Goal: Use online tool/utility: Use online tool/utility

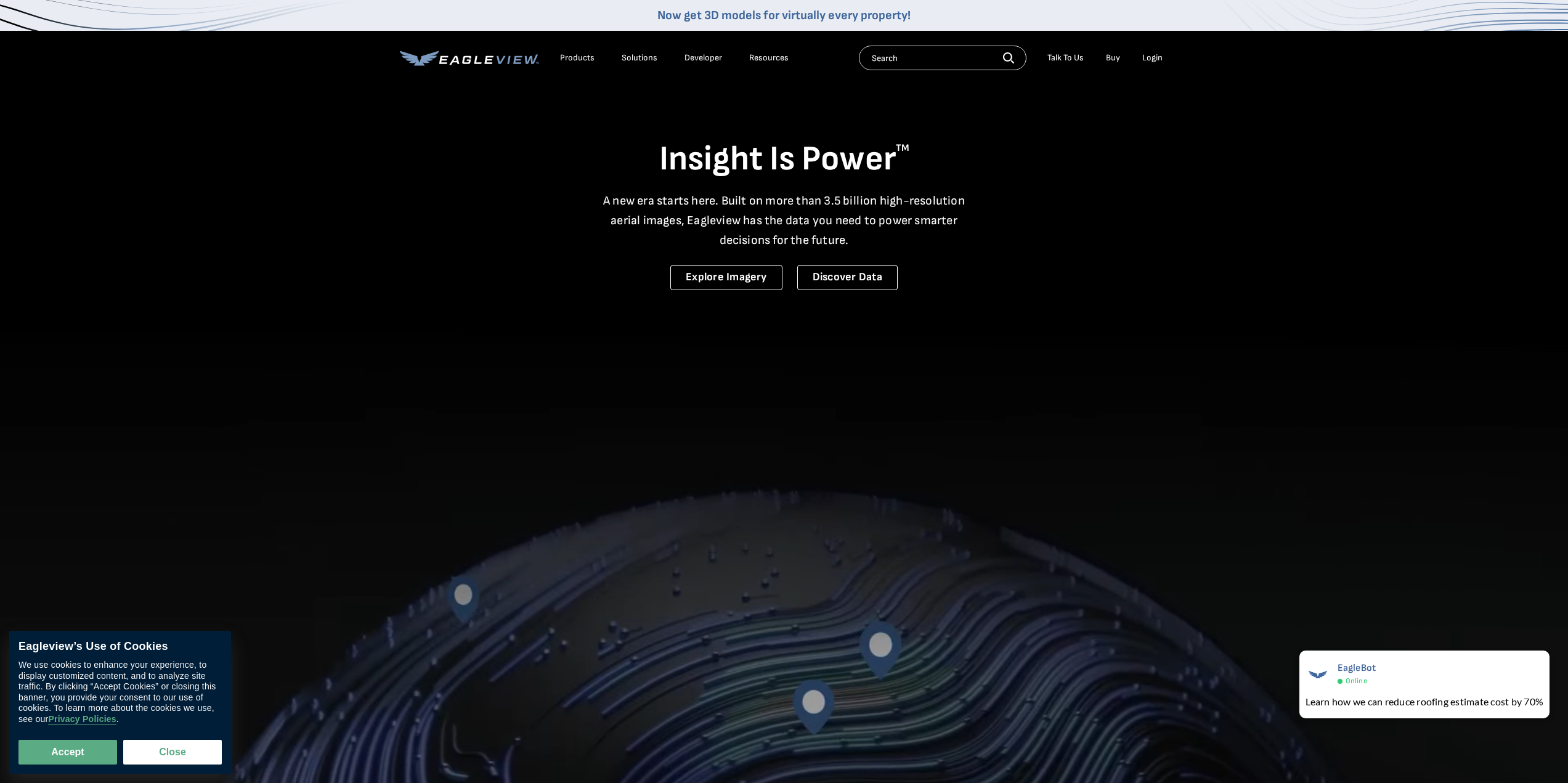
click at [1158, 60] on div "Login" at bounding box center [1152, 58] width 20 height 11
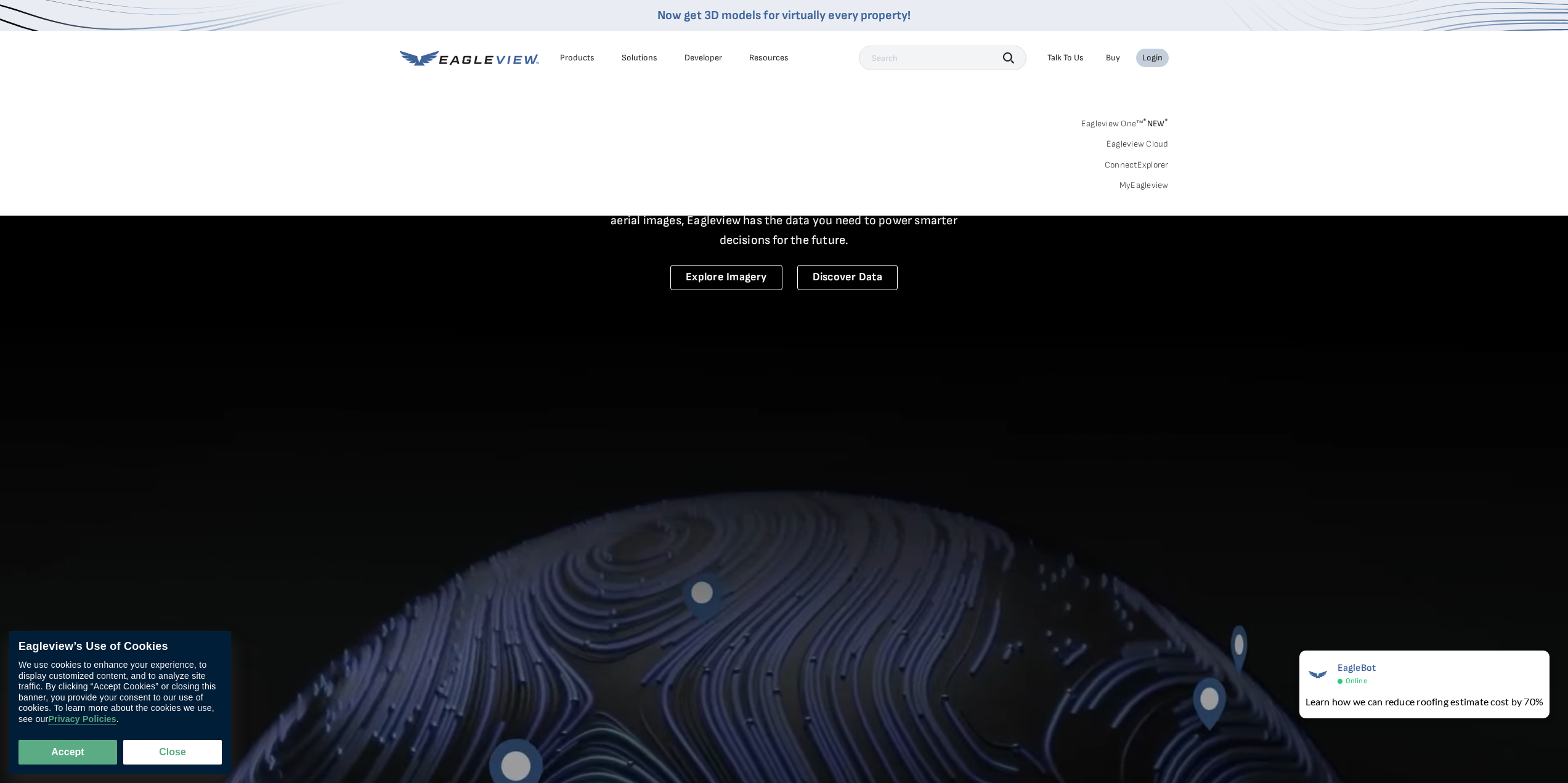
click at [1122, 124] on link "Eagleview One™ * NEW *" at bounding box center [1125, 122] width 88 height 14
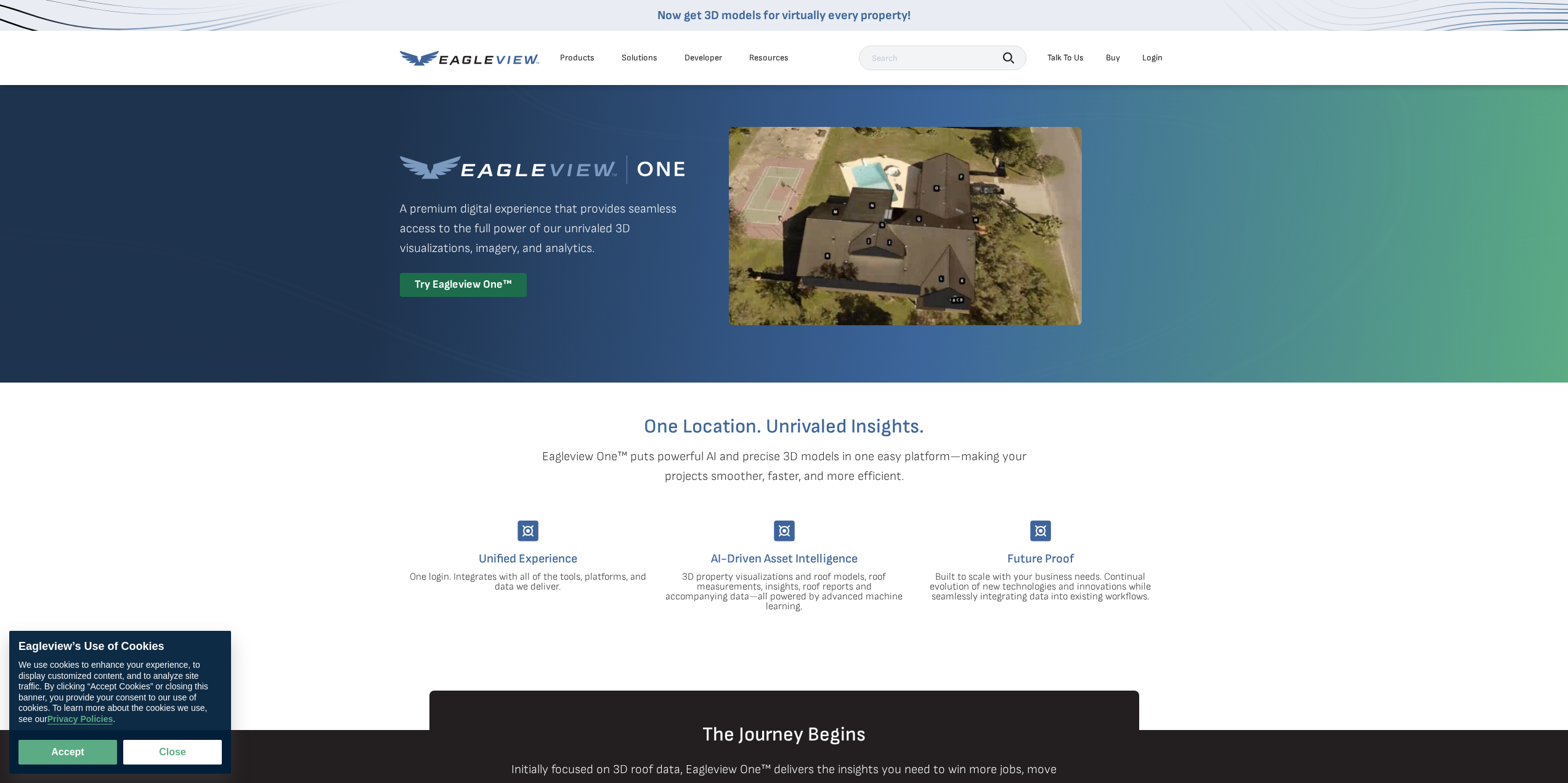
click at [1153, 62] on div "Login" at bounding box center [1152, 58] width 20 height 11
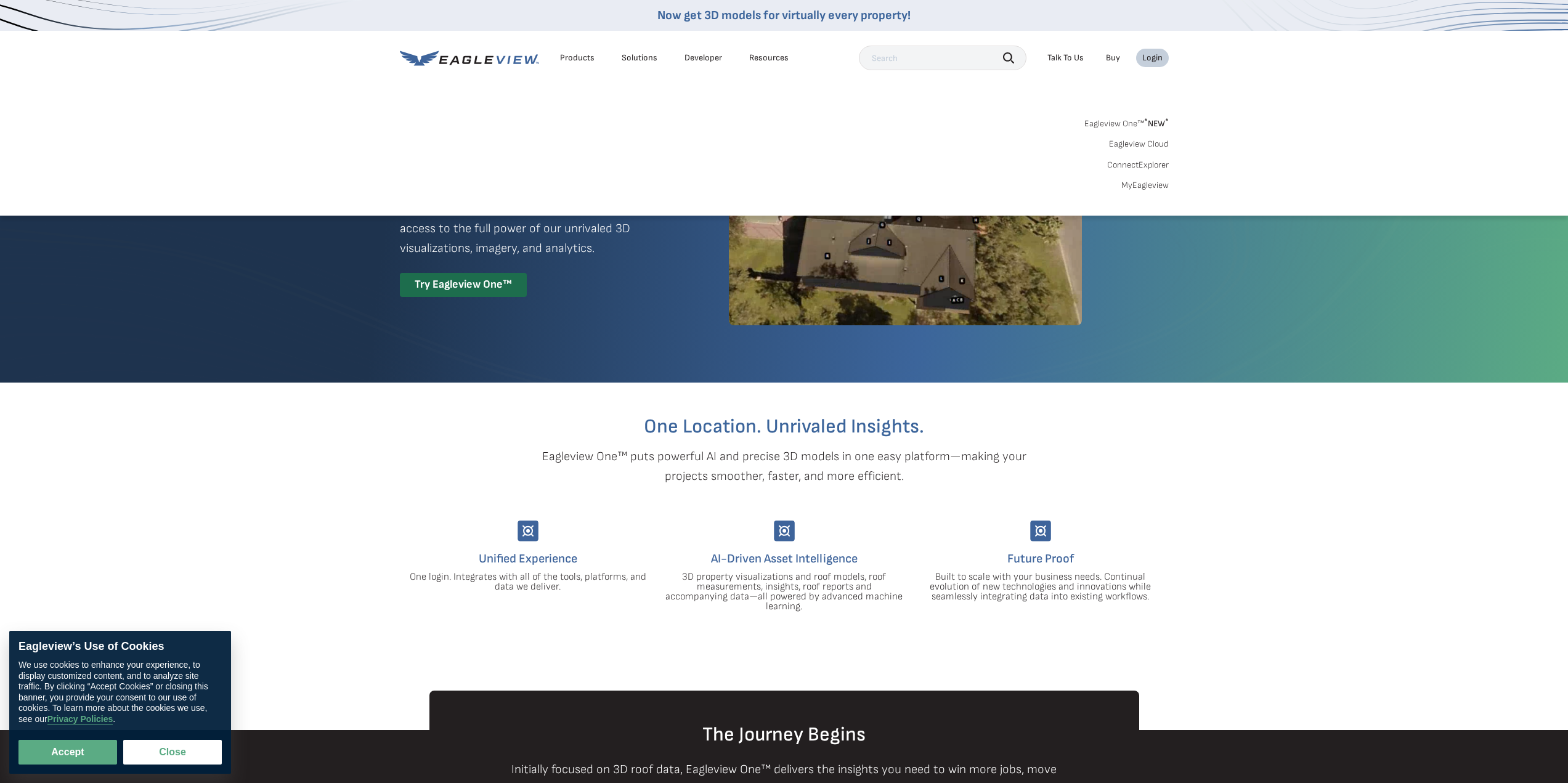
click at [1151, 184] on link "MyEagleview" at bounding box center [1145, 185] width 47 height 11
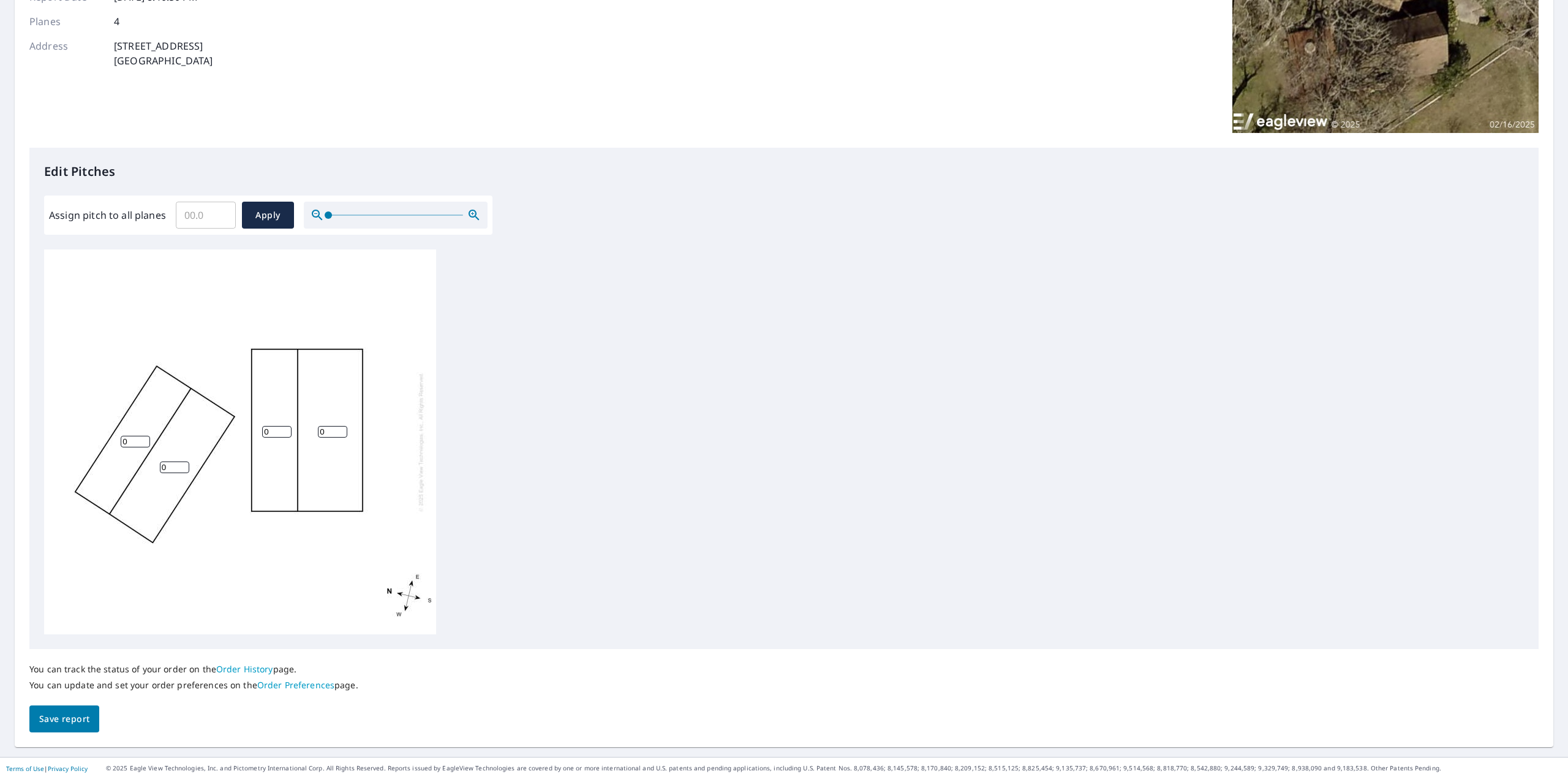
scroll to position [12, 0]
click at [144, 433] on input "1" at bounding box center [135, 439] width 29 height 12
click at [144, 433] on input "2" at bounding box center [135, 439] width 29 height 12
click at [144, 433] on input "3" at bounding box center [135, 439] width 29 height 12
click at [144, 433] on input "4" at bounding box center [135, 439] width 29 height 12
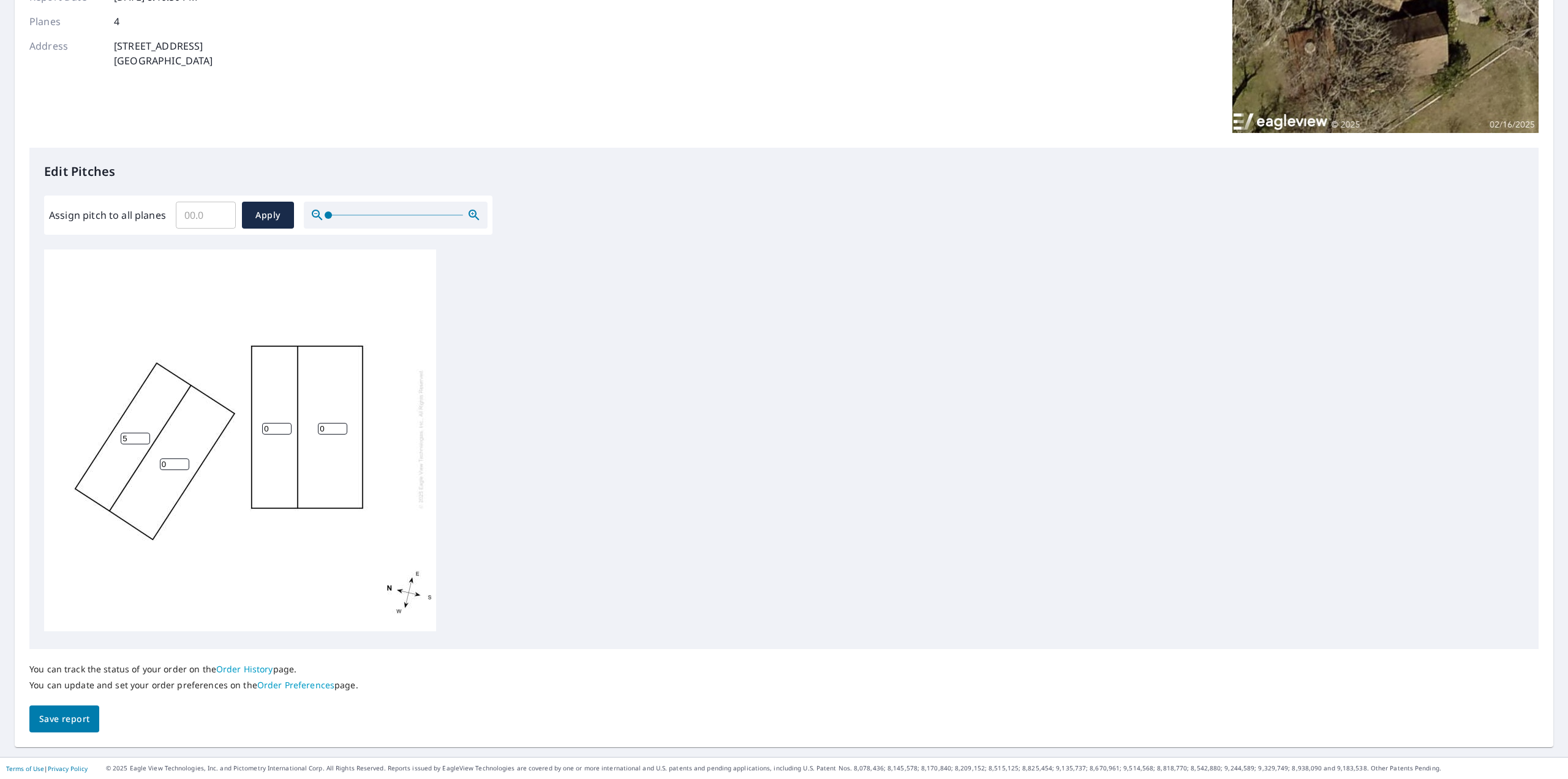
click at [144, 433] on input "5" at bounding box center [135, 439] width 29 height 12
type input "6"
click at [144, 433] on input "6" at bounding box center [135, 439] width 29 height 12
click at [182, 458] on input "1" at bounding box center [174, 464] width 29 height 12
click at [182, 458] on input "2" at bounding box center [174, 464] width 29 height 12
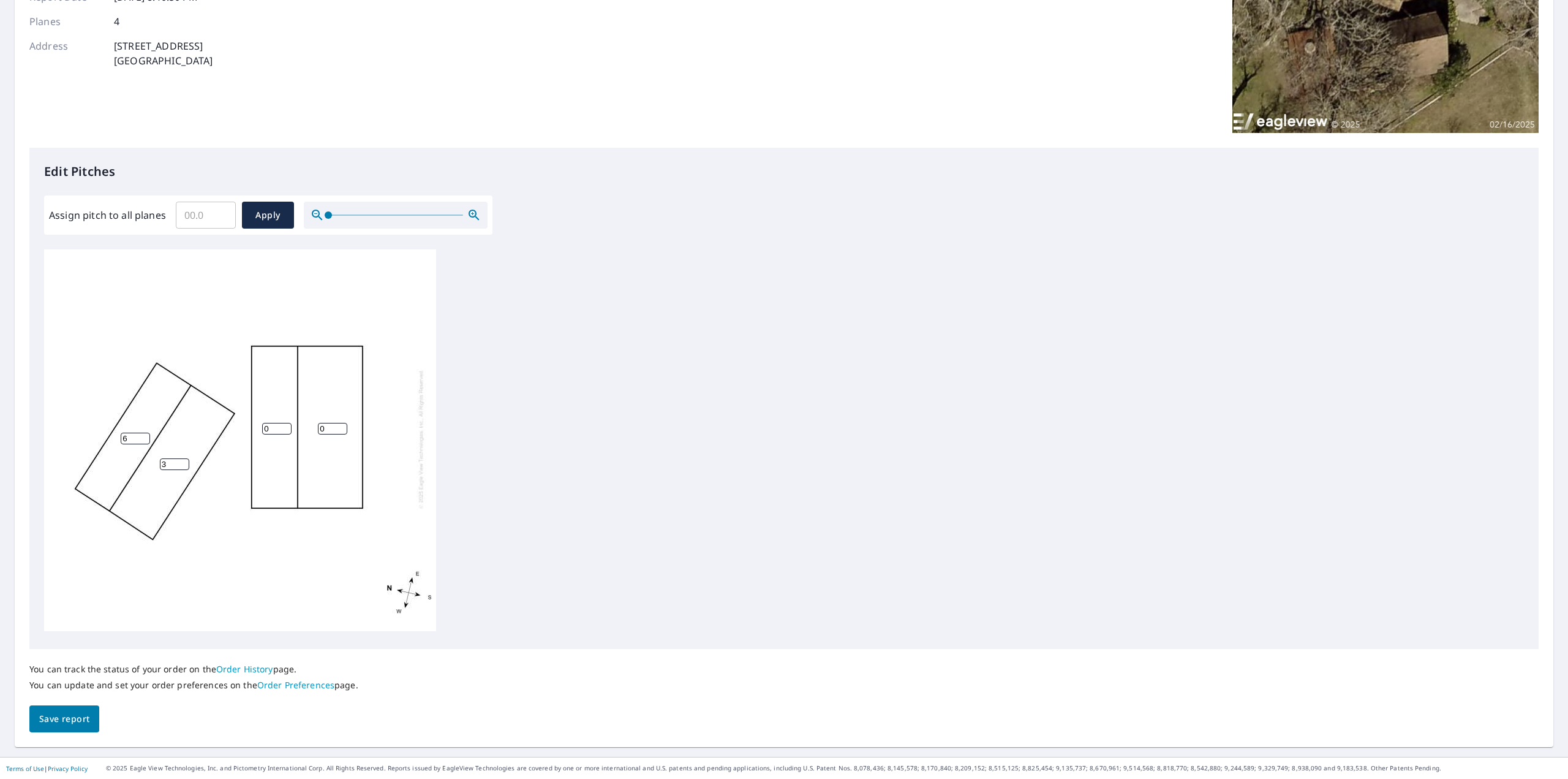
click at [182, 458] on input "3" at bounding box center [174, 464] width 29 height 12
click at [182, 458] on input "4" at bounding box center [174, 464] width 29 height 12
click at [182, 458] on input "5" at bounding box center [174, 464] width 29 height 12
click at [182, 458] on input "6" at bounding box center [174, 464] width 29 height 12
click at [182, 458] on input "7" at bounding box center [174, 464] width 29 height 12
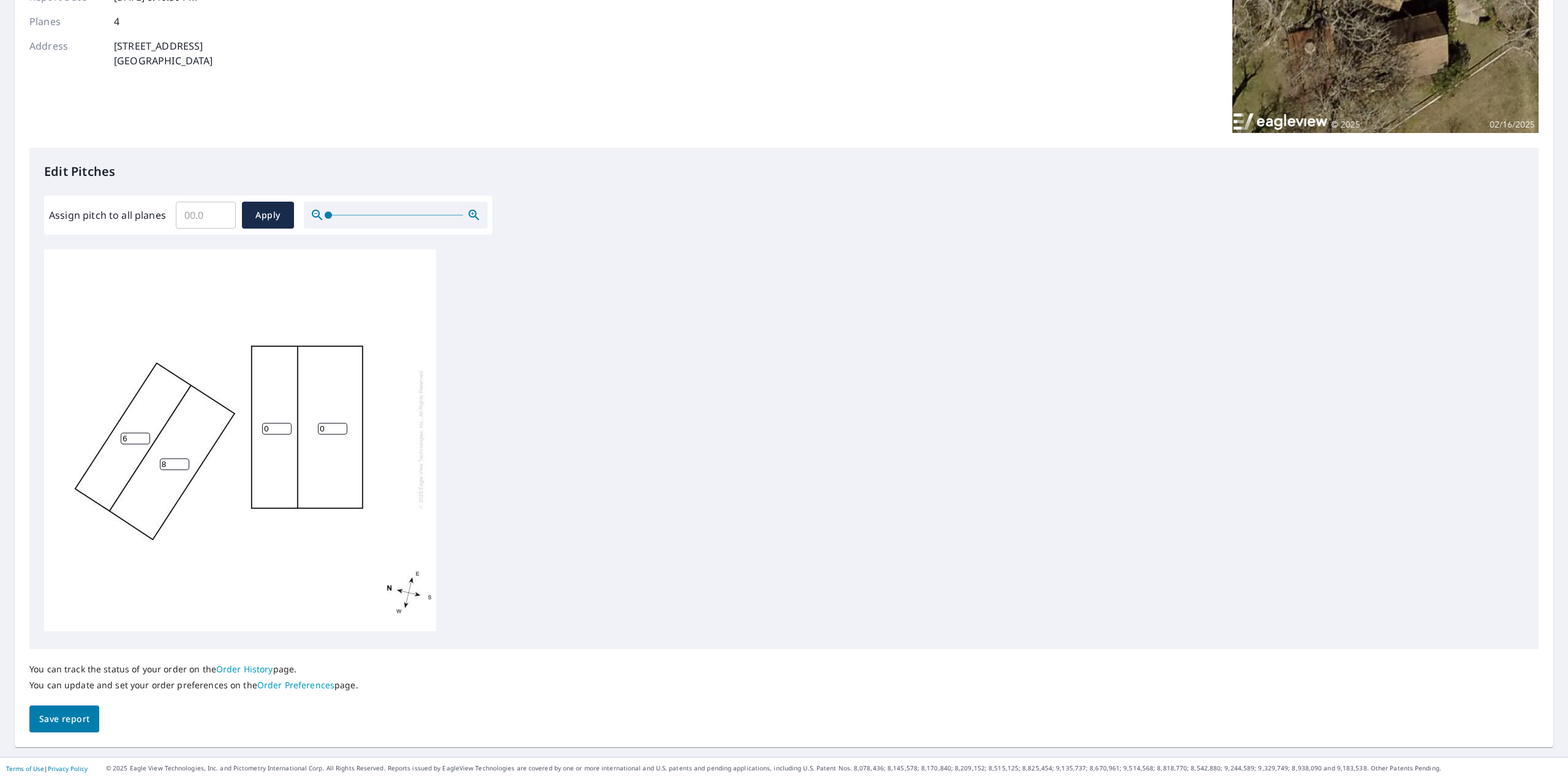
type input "8"
click at [180, 458] on input "8" at bounding box center [174, 464] width 29 height 12
click at [145, 433] on input "7" at bounding box center [135, 439] width 29 height 12
click at [145, 433] on input "8" at bounding box center [135, 439] width 29 height 12
click at [145, 433] on input "9" at bounding box center [135, 439] width 29 height 12
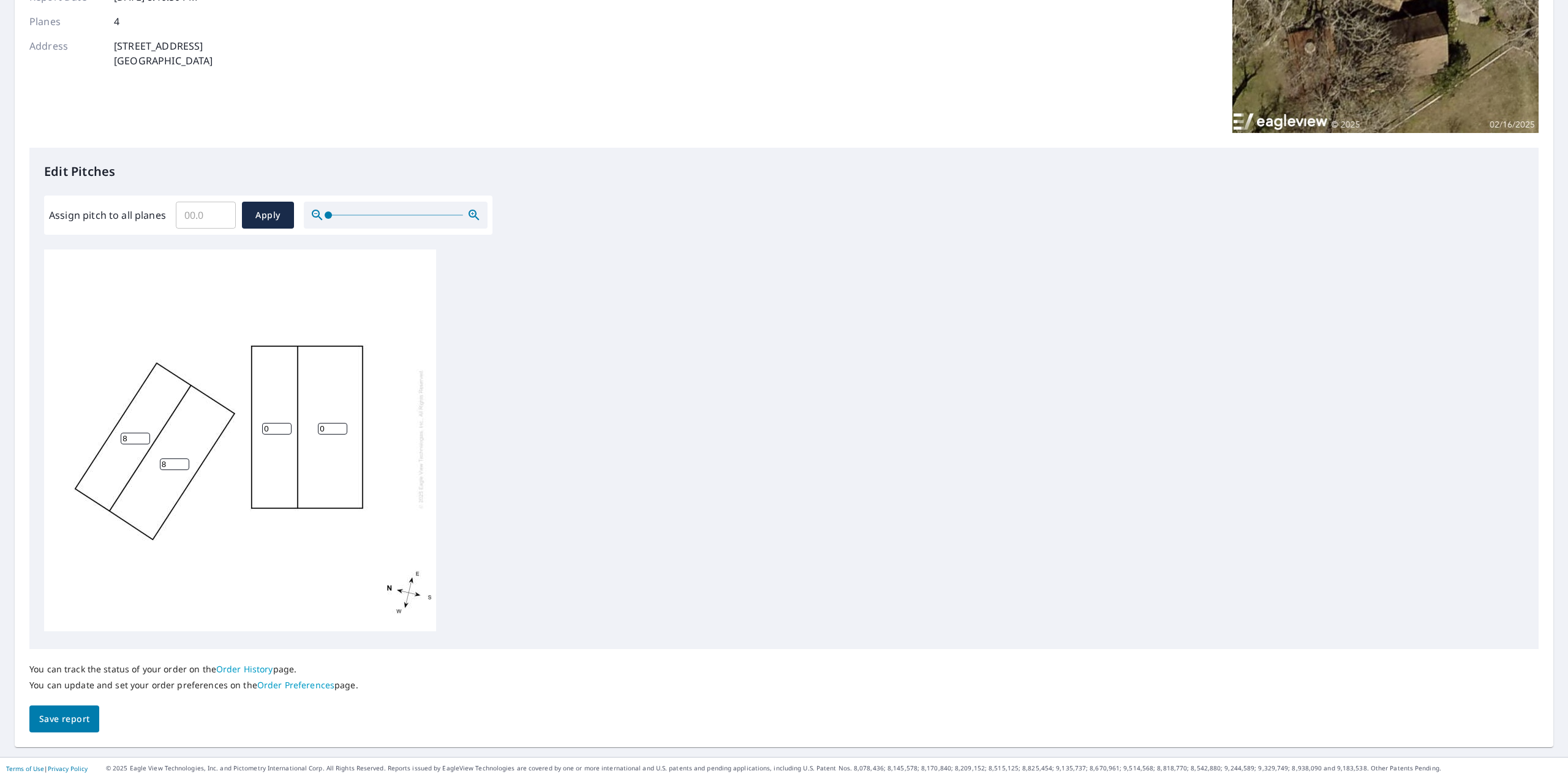
type input "8"
click at [144, 433] on input "8" at bounding box center [135, 439] width 29 height 12
click at [288, 423] on input "1" at bounding box center [277, 429] width 29 height 12
click at [288, 423] on input "2" at bounding box center [277, 429] width 29 height 12
click at [288, 423] on input "3" at bounding box center [277, 429] width 29 height 12
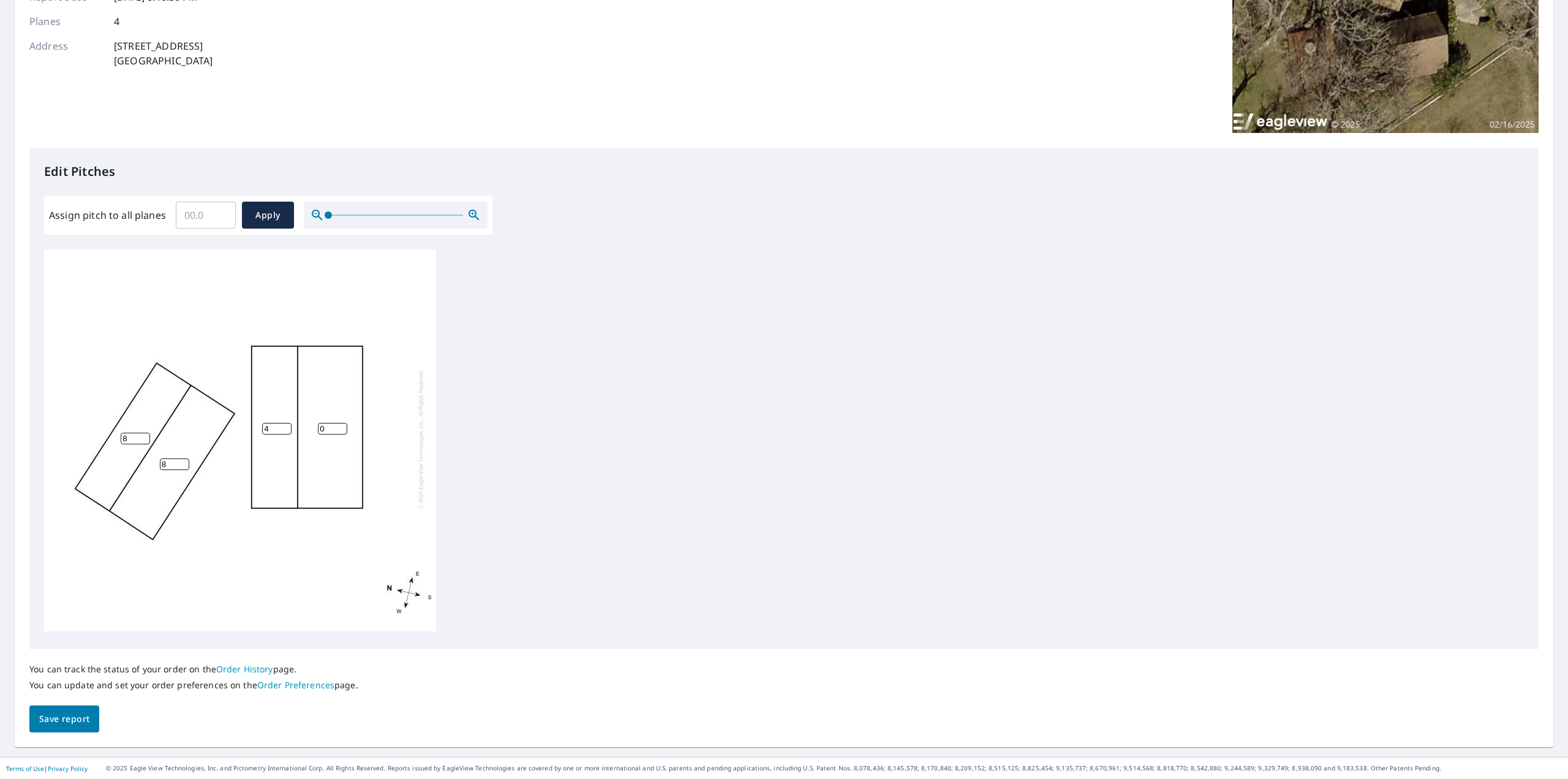
click at [288, 423] on input "4" at bounding box center [277, 429] width 29 height 12
click at [288, 423] on input "5" at bounding box center [277, 429] width 29 height 12
click at [288, 423] on input "6" at bounding box center [277, 429] width 29 height 12
click at [288, 423] on input "7" at bounding box center [277, 429] width 29 height 12
click at [288, 423] on input "8" at bounding box center [277, 429] width 29 height 12
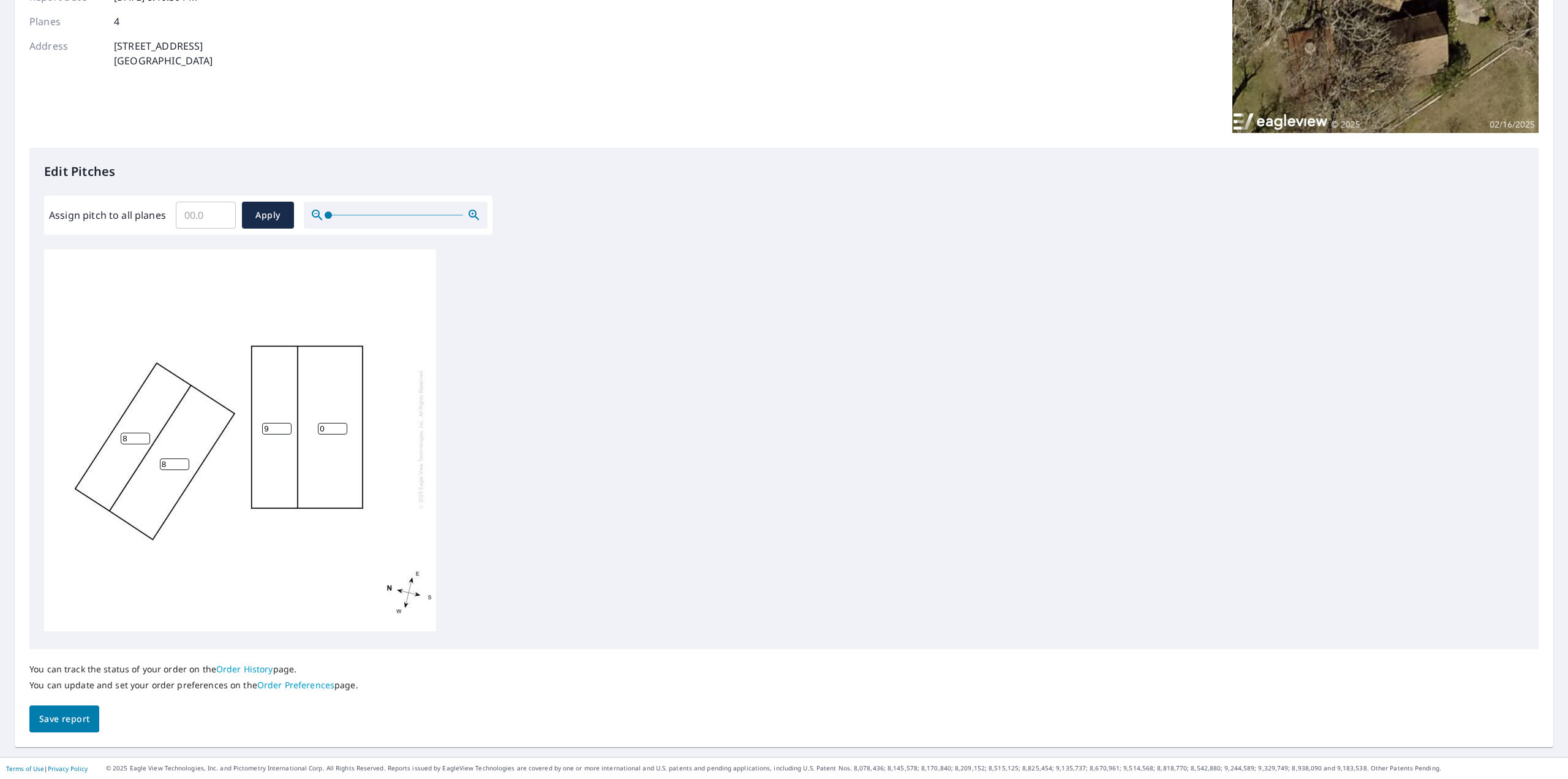
type input "9"
click at [288, 423] on input "9" at bounding box center [277, 429] width 29 height 12
click at [340, 423] on input "1" at bounding box center [332, 429] width 29 height 12
click at [340, 423] on input "2" at bounding box center [332, 429] width 29 height 12
click at [340, 423] on input "3" at bounding box center [332, 429] width 29 height 12
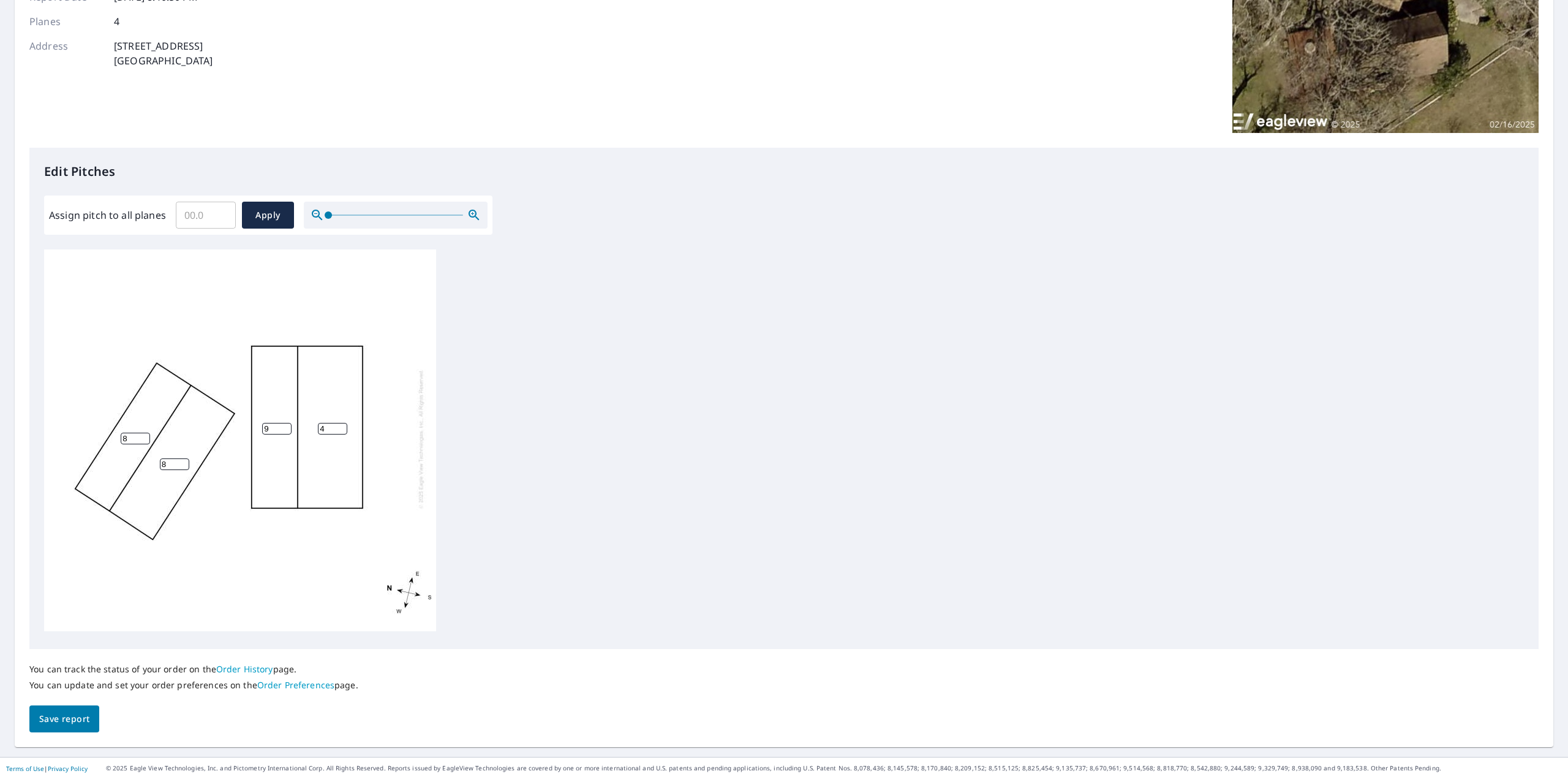
click at [340, 423] on input "4" at bounding box center [332, 429] width 29 height 12
click at [340, 423] on input "5" at bounding box center [332, 429] width 29 height 12
click at [340, 423] on input "6" at bounding box center [332, 429] width 29 height 12
click at [340, 423] on input "7" at bounding box center [332, 429] width 29 height 12
click at [340, 423] on input "8" at bounding box center [332, 429] width 29 height 12
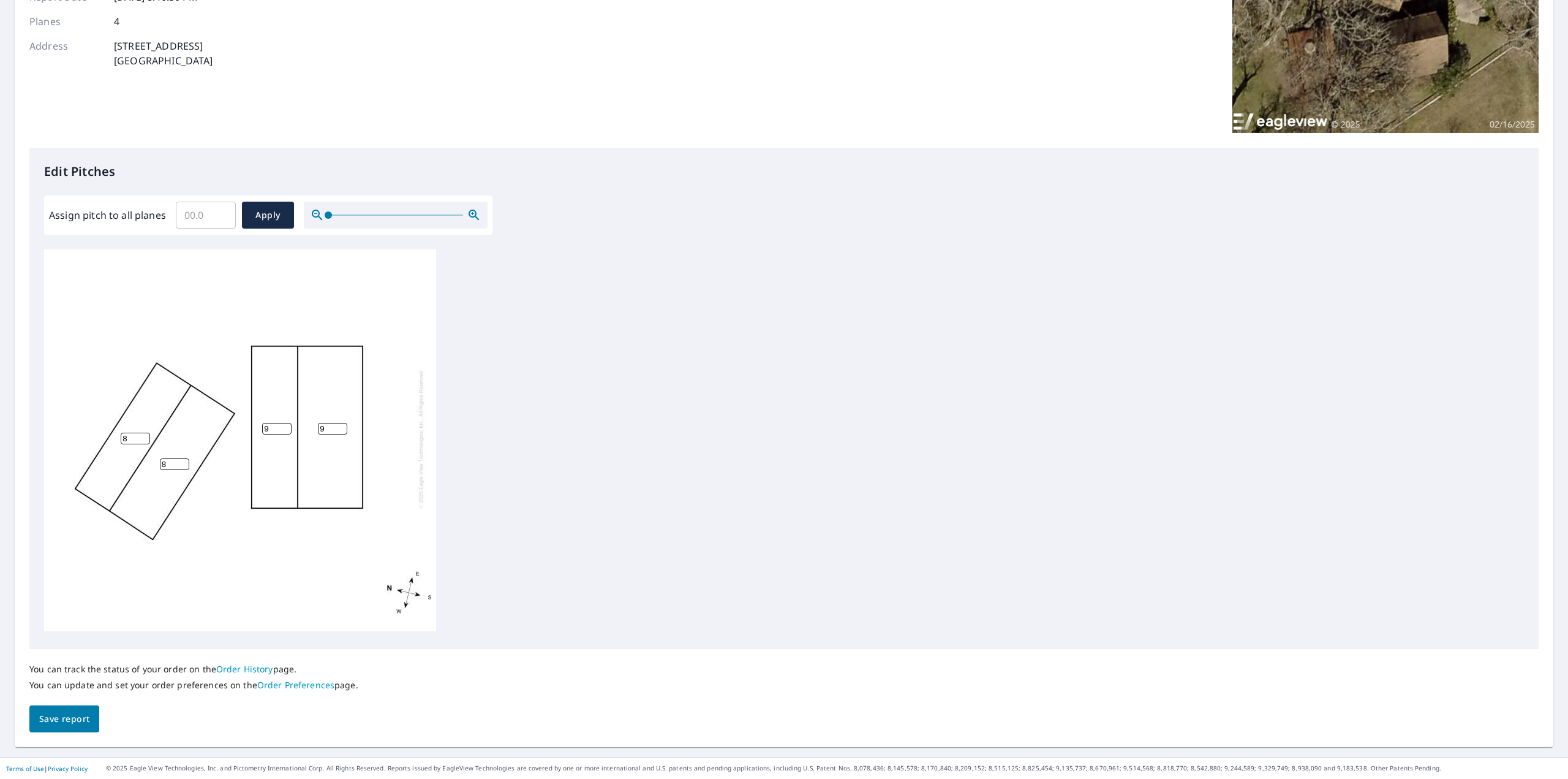
click at [340, 423] on input "9" at bounding box center [332, 429] width 29 height 12
type input "10"
click at [340, 423] on input "10" at bounding box center [332, 429] width 29 height 12
type input "10"
click at [283, 423] on input "10" at bounding box center [277, 429] width 29 height 12
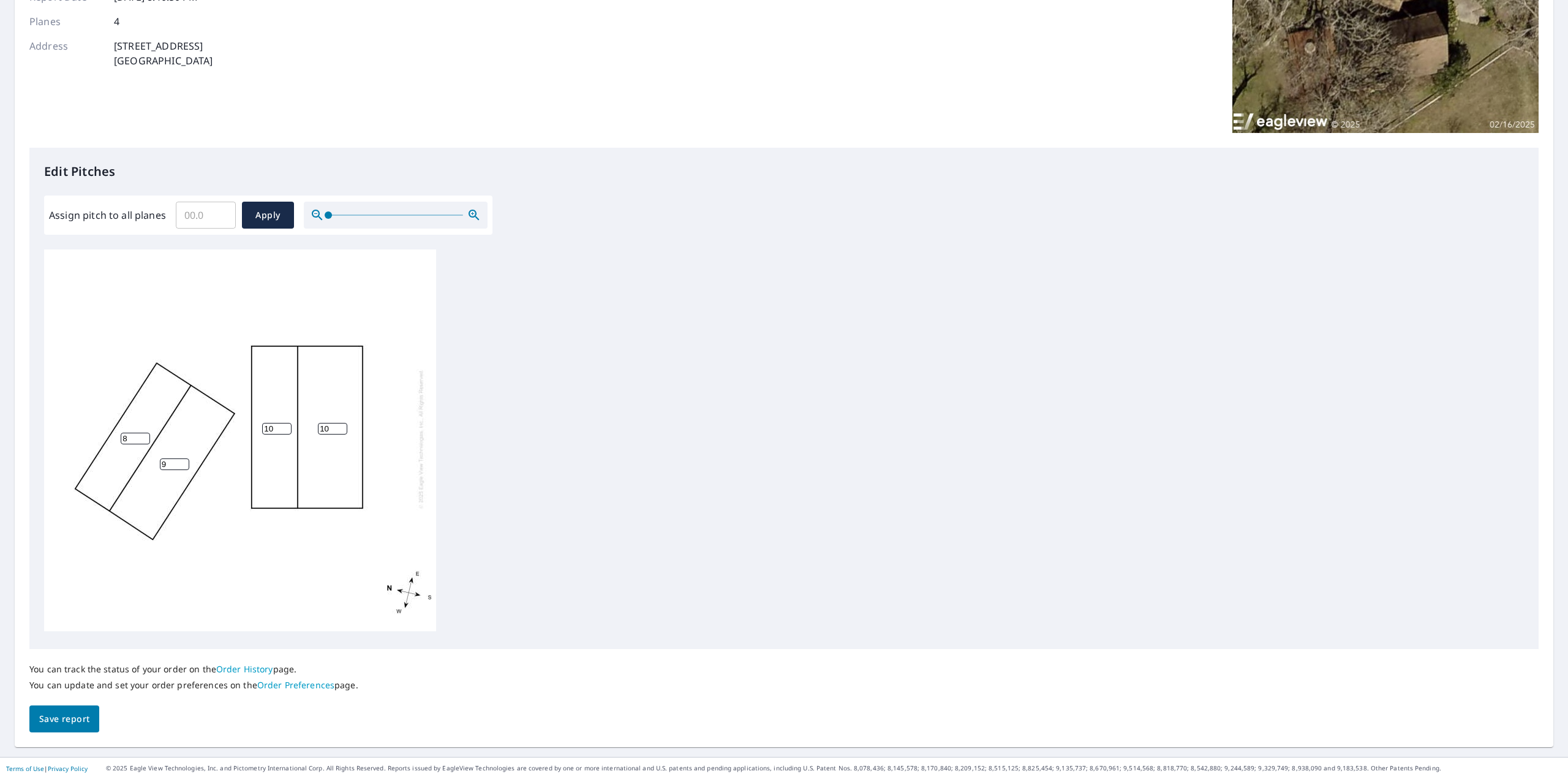
type input "9"
click at [183, 458] on input "9" at bounding box center [174, 464] width 29 height 12
click at [145, 433] on input "9" at bounding box center [135, 439] width 29 height 12
click at [79, 722] on span "Save report" at bounding box center [64, 719] width 50 height 16
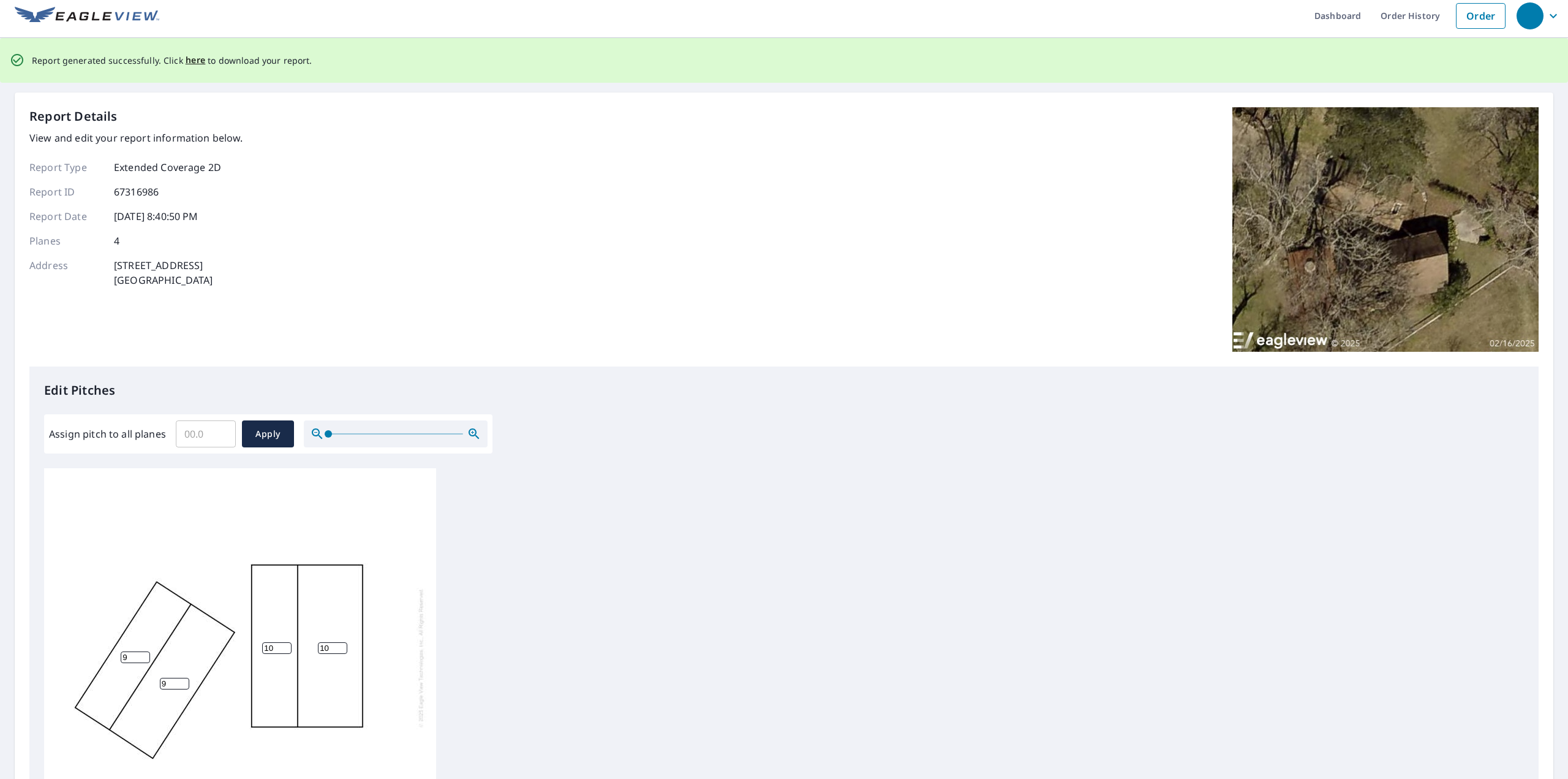
scroll to position [0, 0]
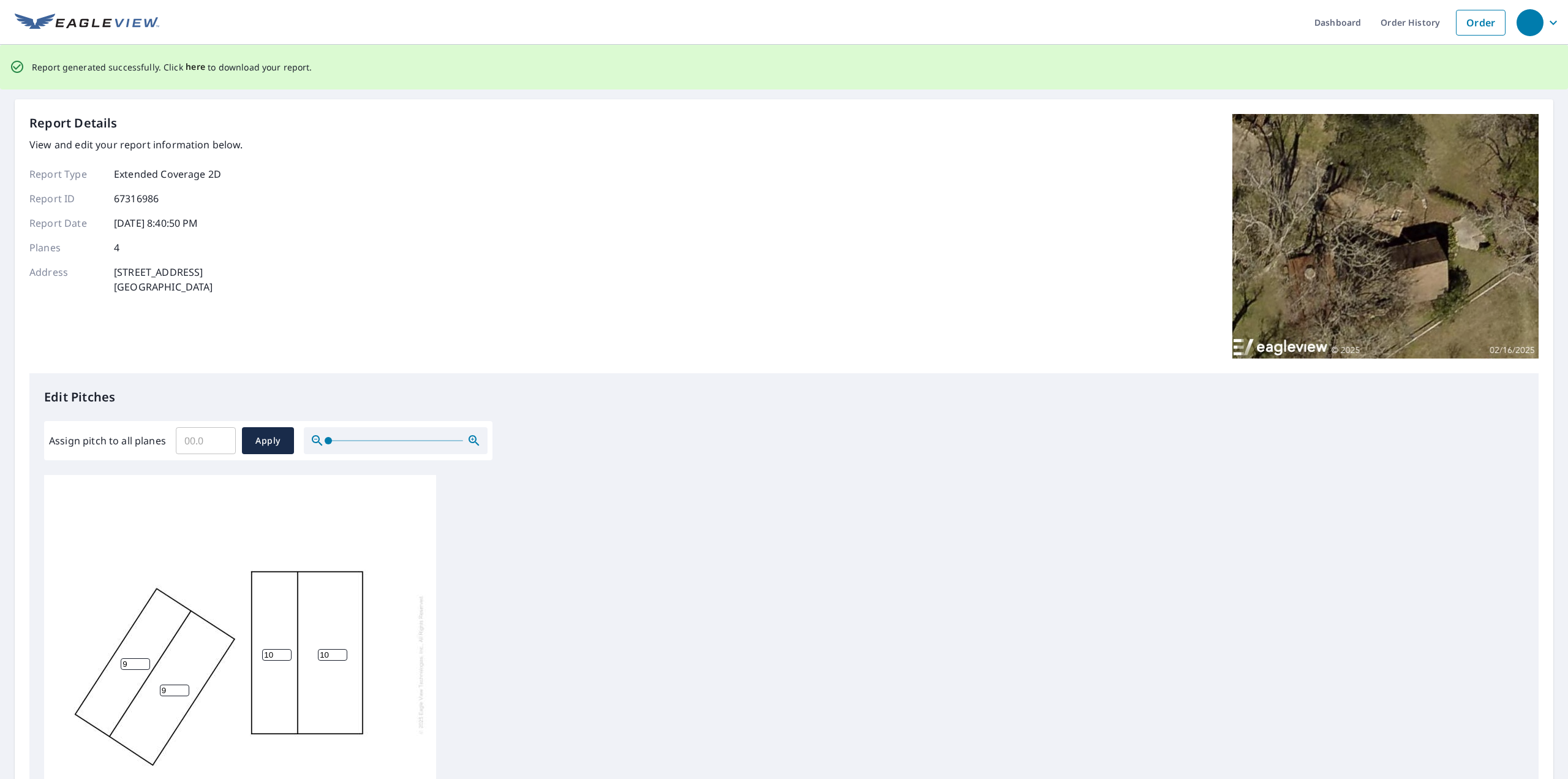
click at [193, 67] on span "here" at bounding box center [195, 67] width 20 height 16
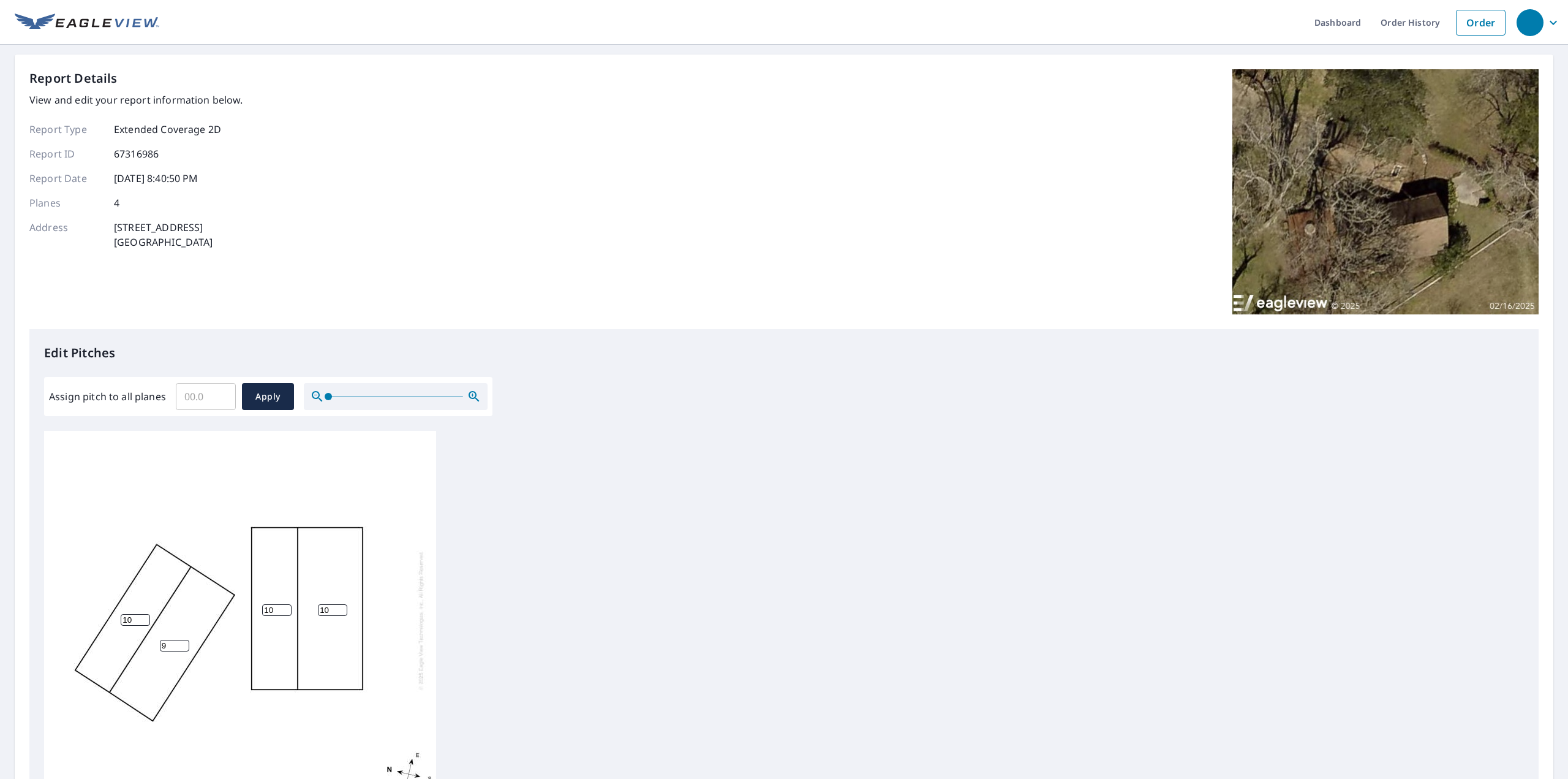
click at [146, 614] on input "10" at bounding box center [135, 620] width 29 height 12
click at [147, 614] on input "9" at bounding box center [135, 620] width 29 height 12
type input "8"
click at [147, 614] on input "8" at bounding box center [135, 620] width 29 height 12
type input "8"
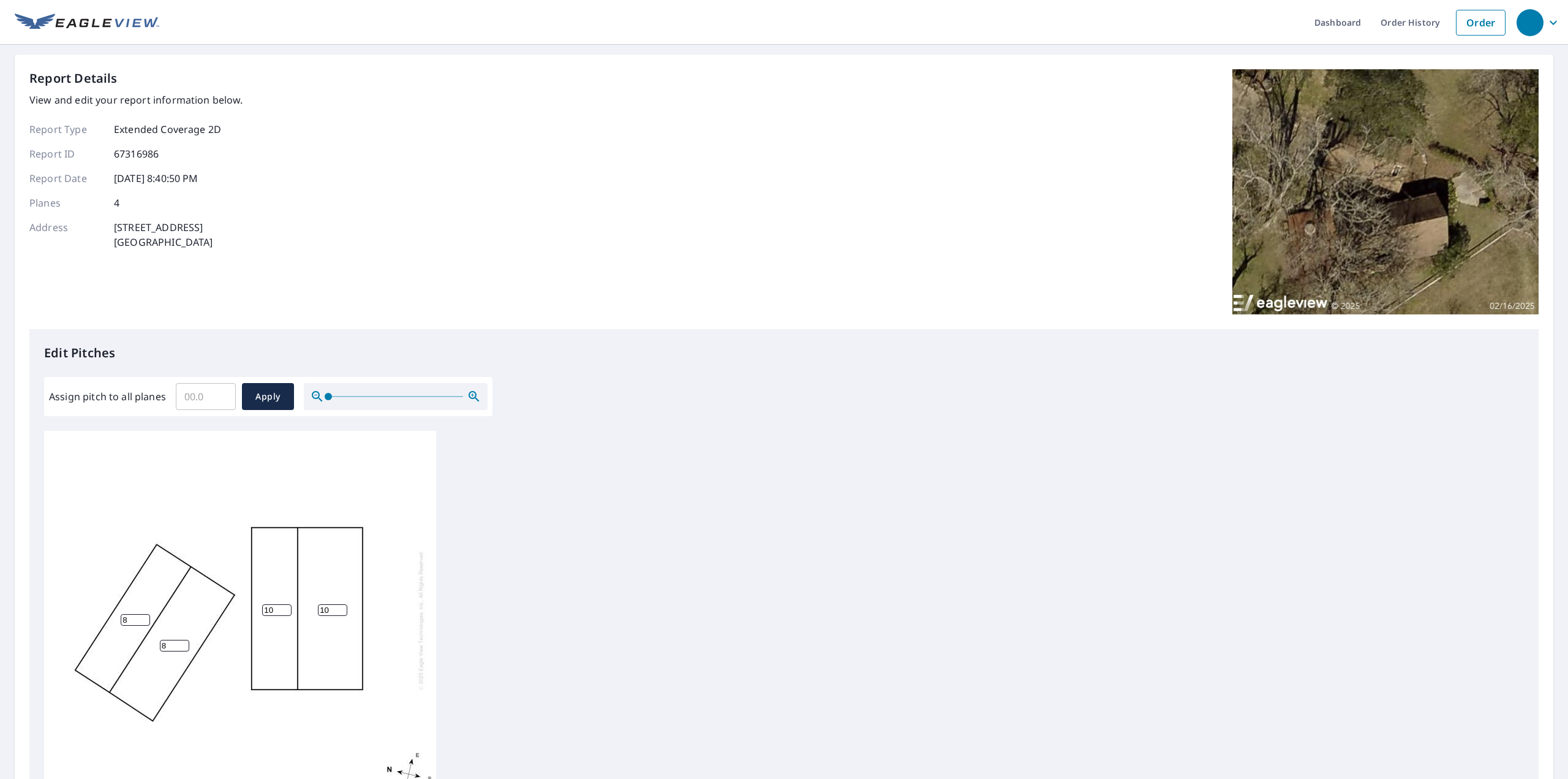
click at [186, 640] on input "8" at bounding box center [174, 646] width 29 height 12
click at [286, 604] on input "11" at bounding box center [277, 610] width 29 height 12
type input "12"
click at [286, 604] on input "12" at bounding box center [277, 610] width 29 height 12
click at [343, 604] on input "11" at bounding box center [332, 610] width 29 height 12
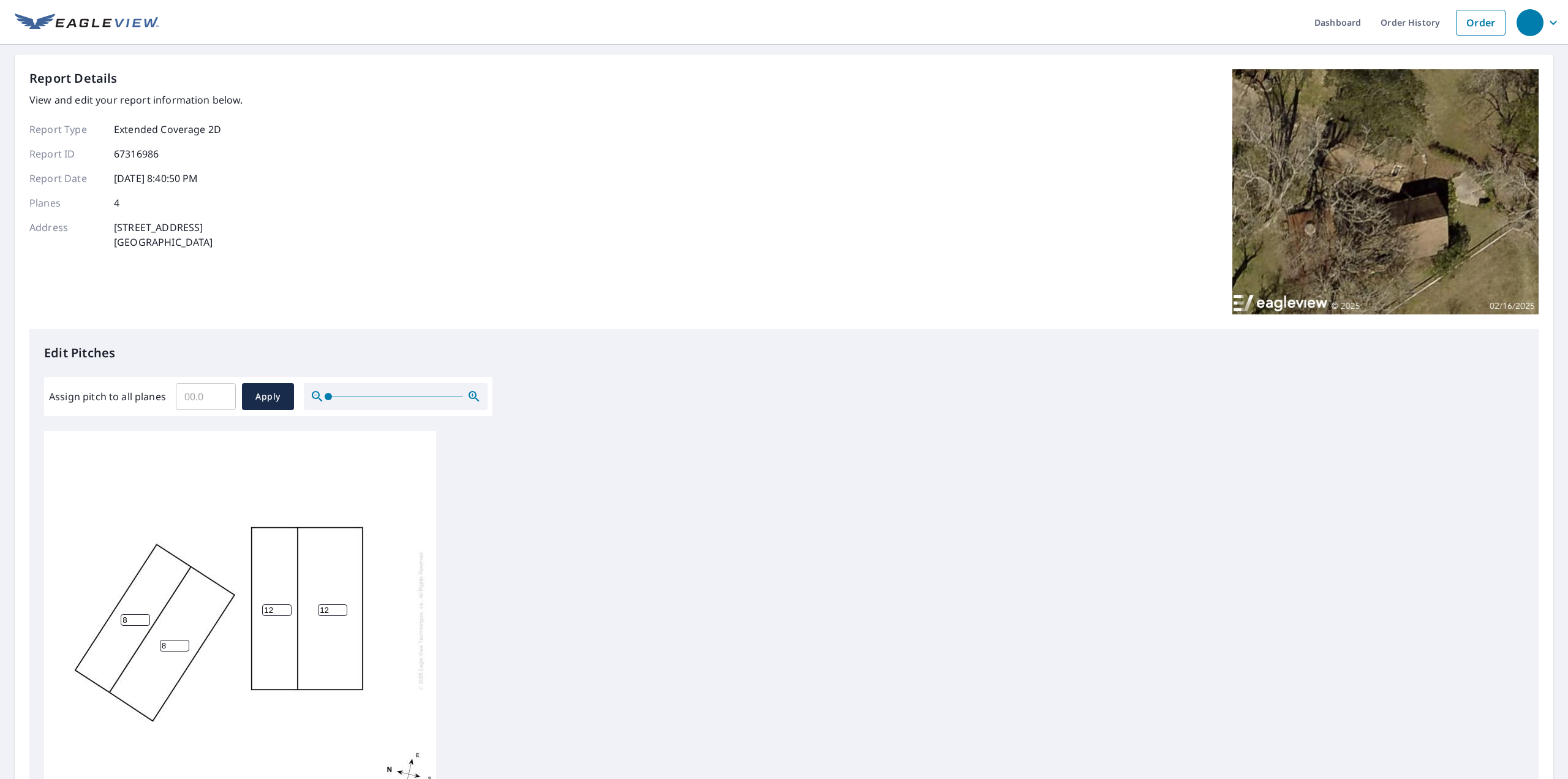
type input "12"
click at [343, 604] on input "12" at bounding box center [332, 610] width 29 height 12
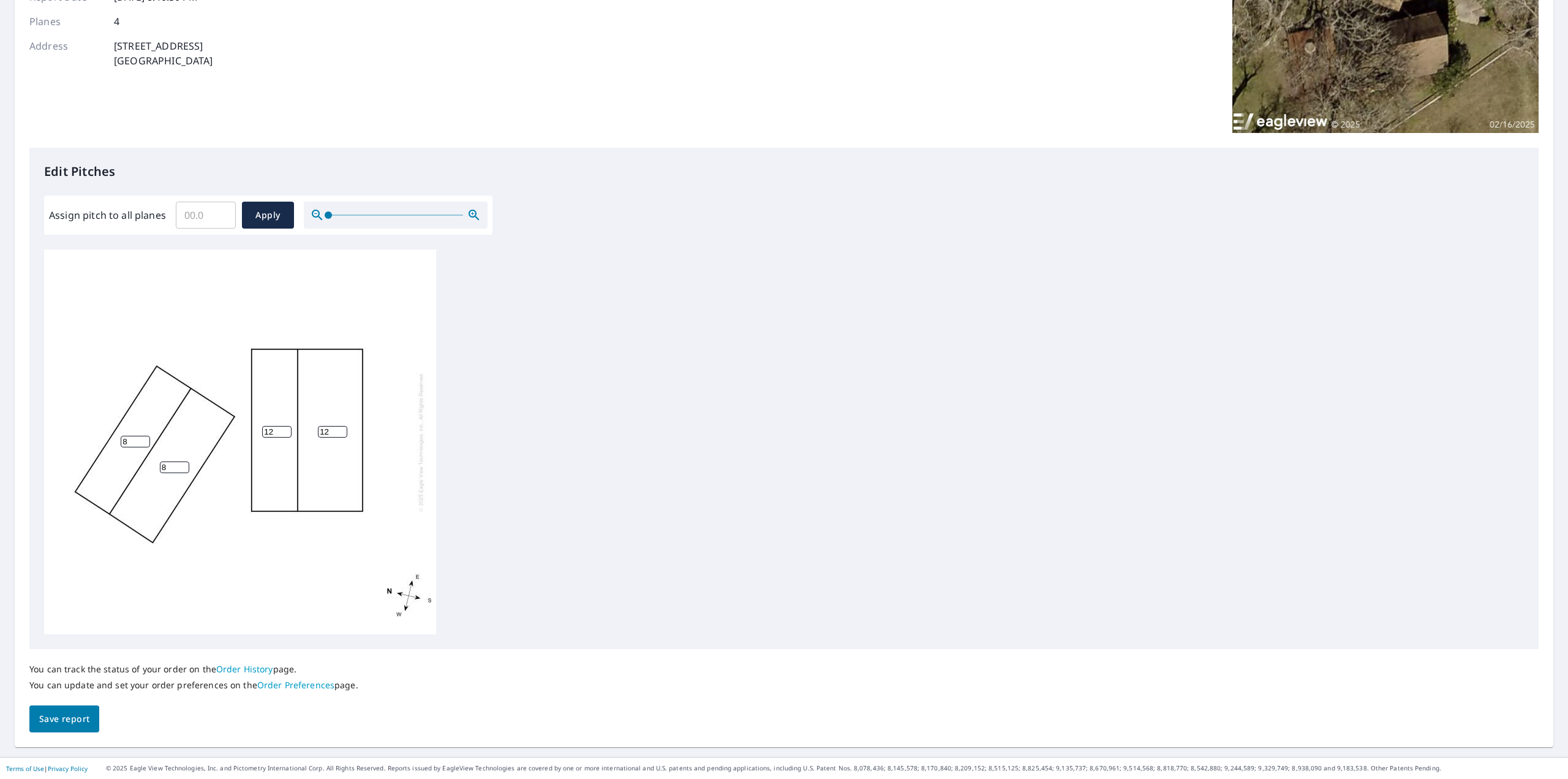
click at [82, 722] on span "Save report" at bounding box center [64, 719] width 50 height 16
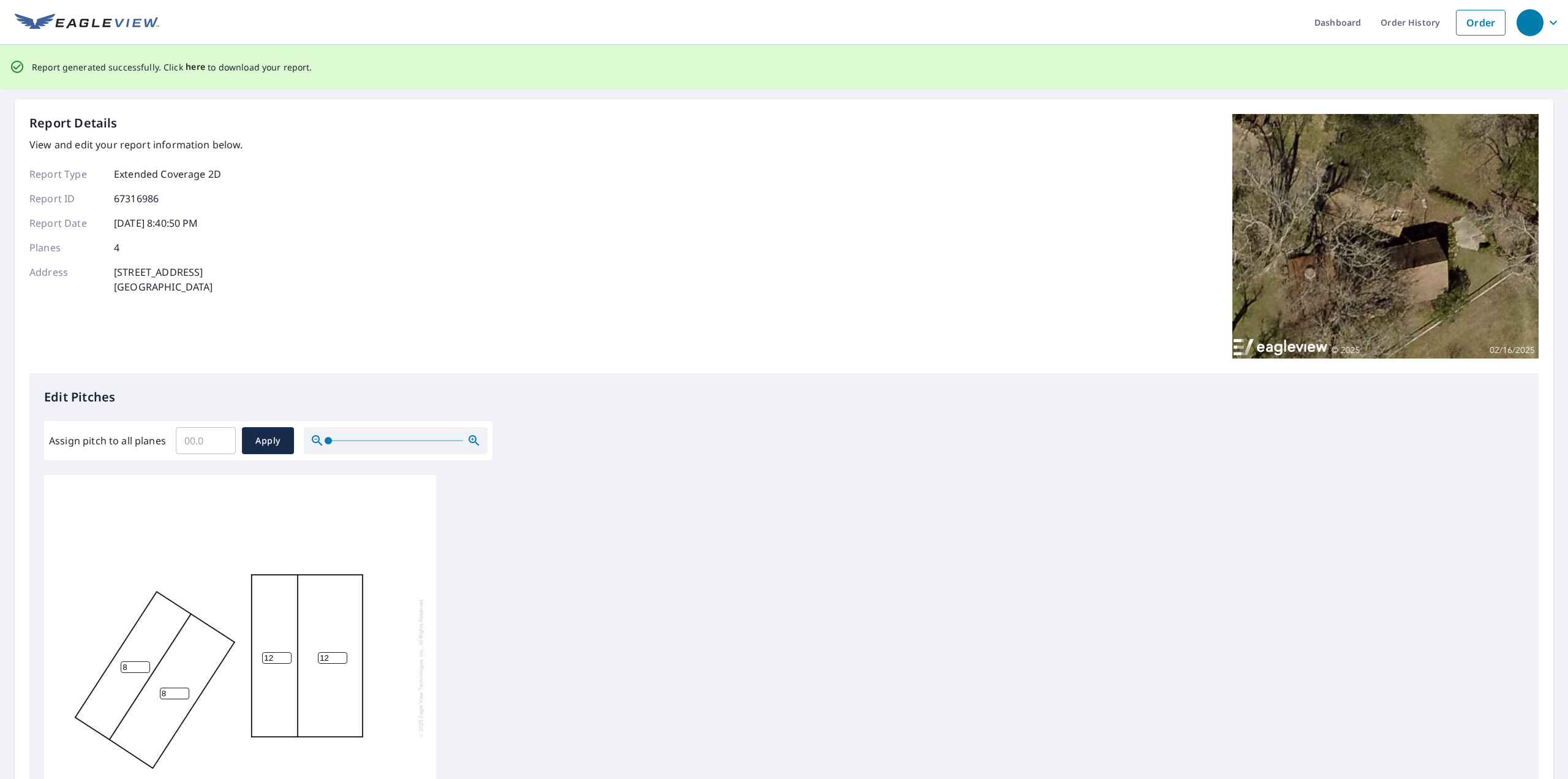
click at [189, 64] on span "here" at bounding box center [195, 67] width 20 height 16
